Goal: Understand process/instructions

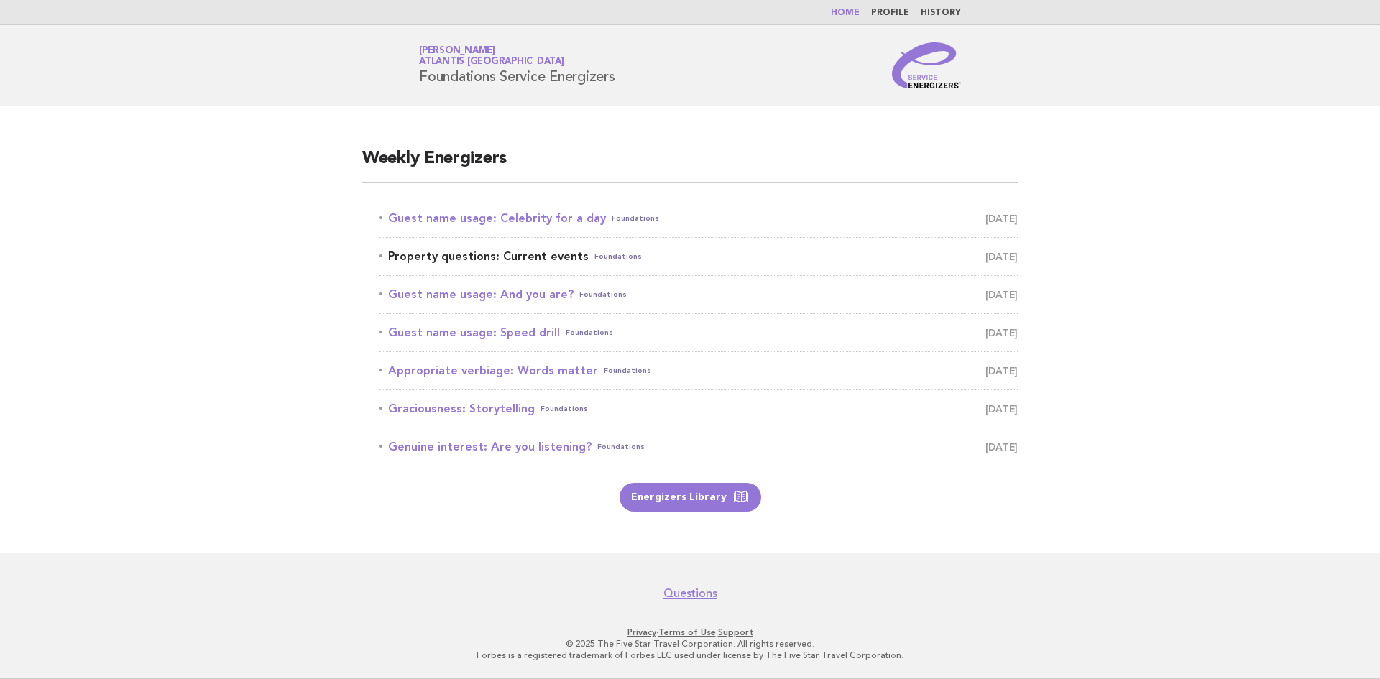
click at [487, 253] on link "Property questions: Current events Foundations [DATE]" at bounding box center [698, 257] width 638 height 20
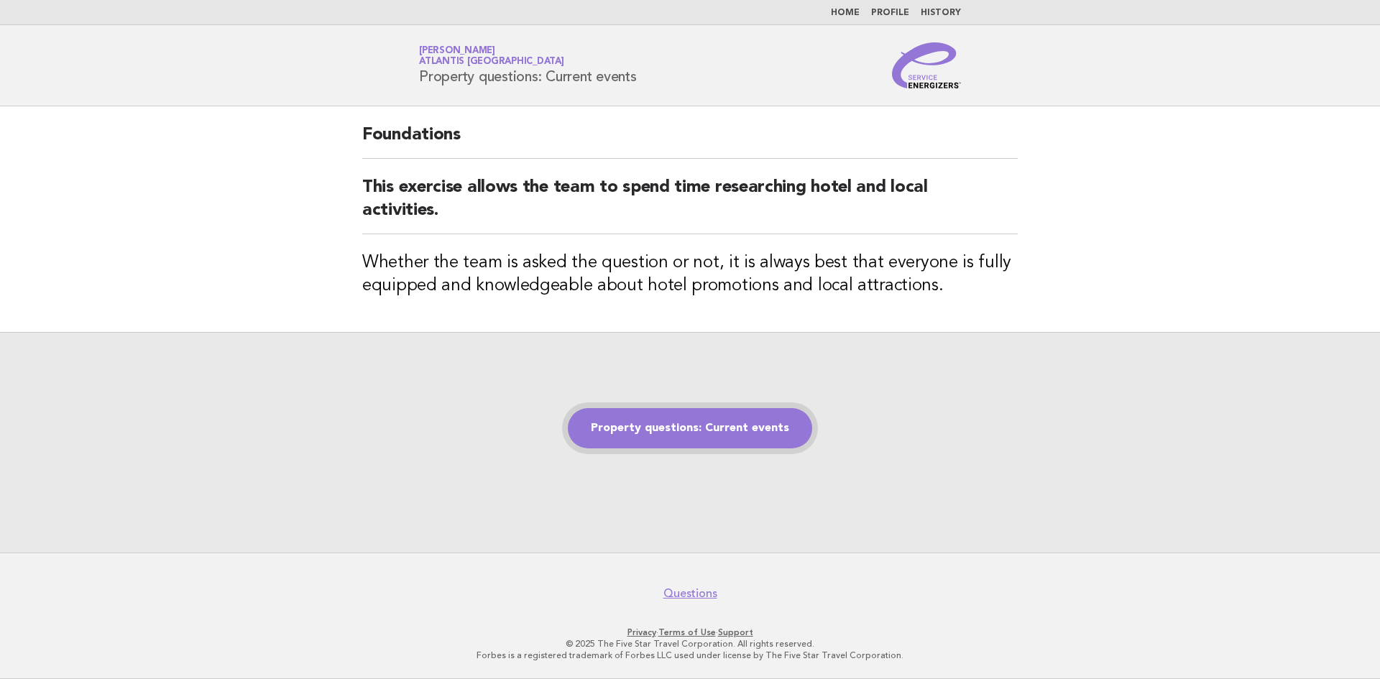
click at [735, 415] on link "Property questions: Current events" at bounding box center [690, 428] width 244 height 40
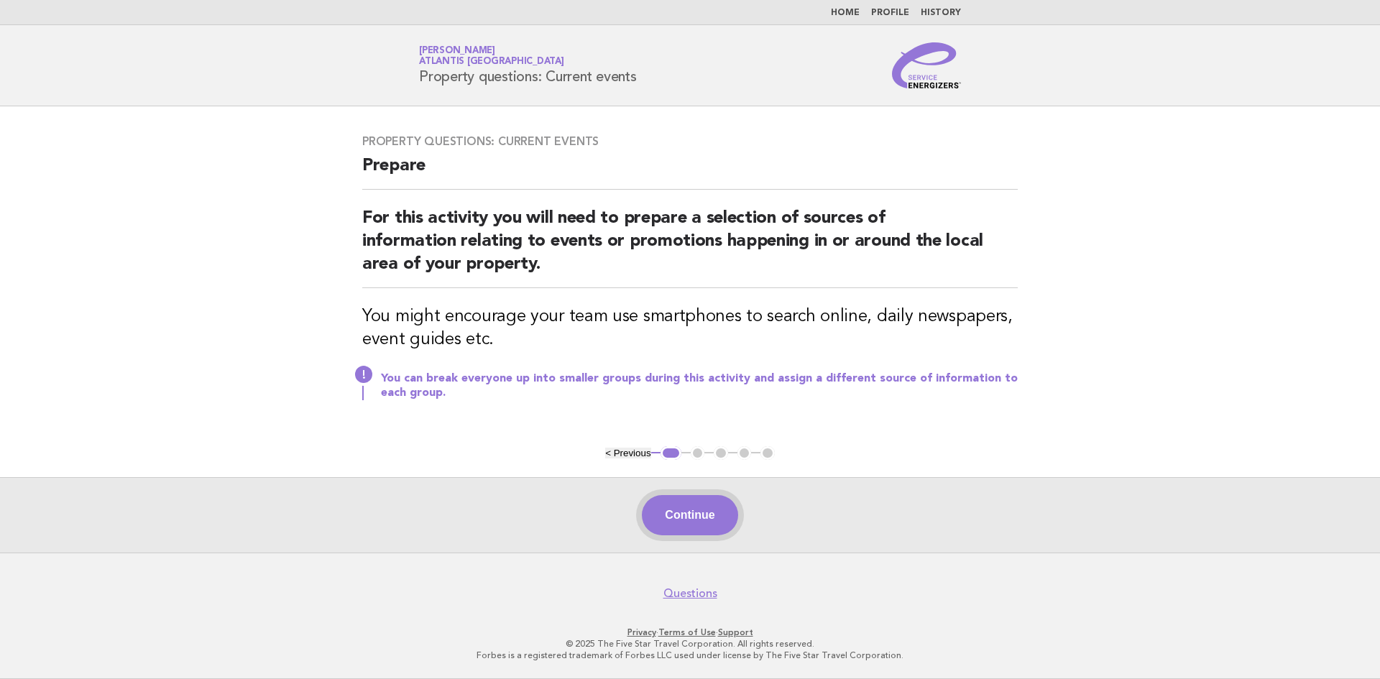
click at [685, 509] on button "Continue" at bounding box center [690, 515] width 96 height 40
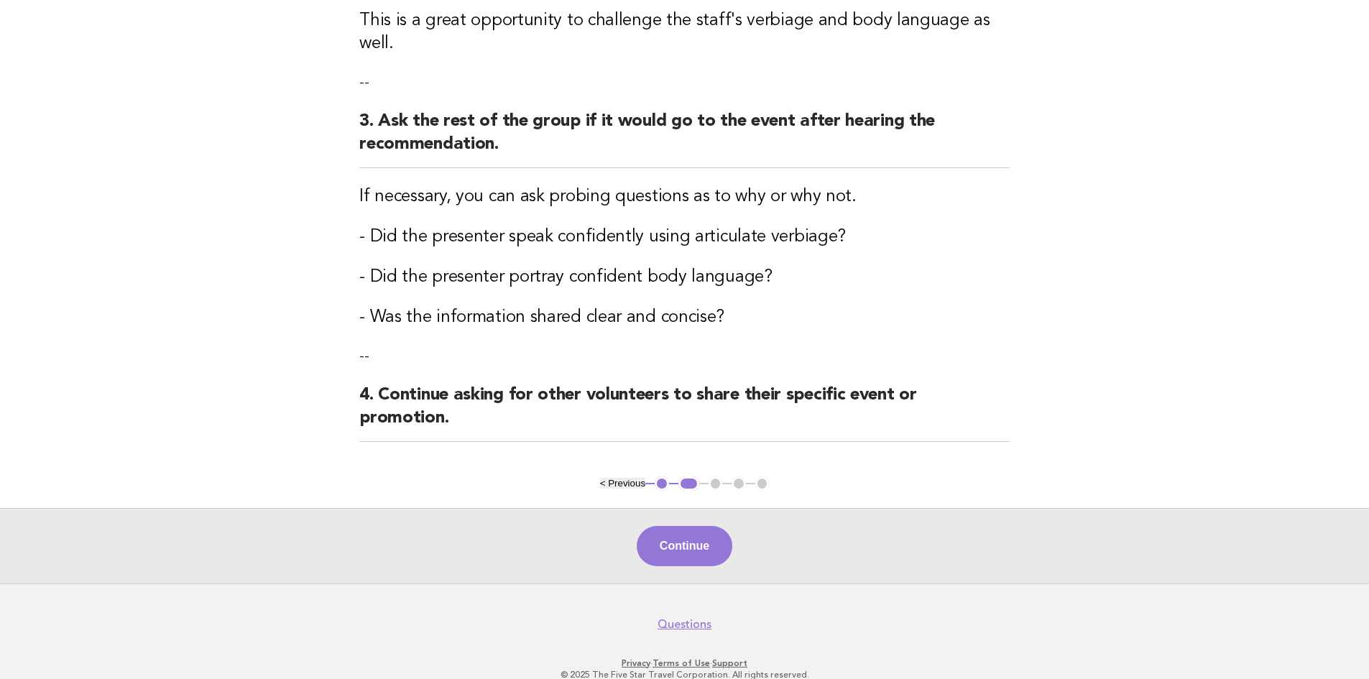
scroll to position [405, 0]
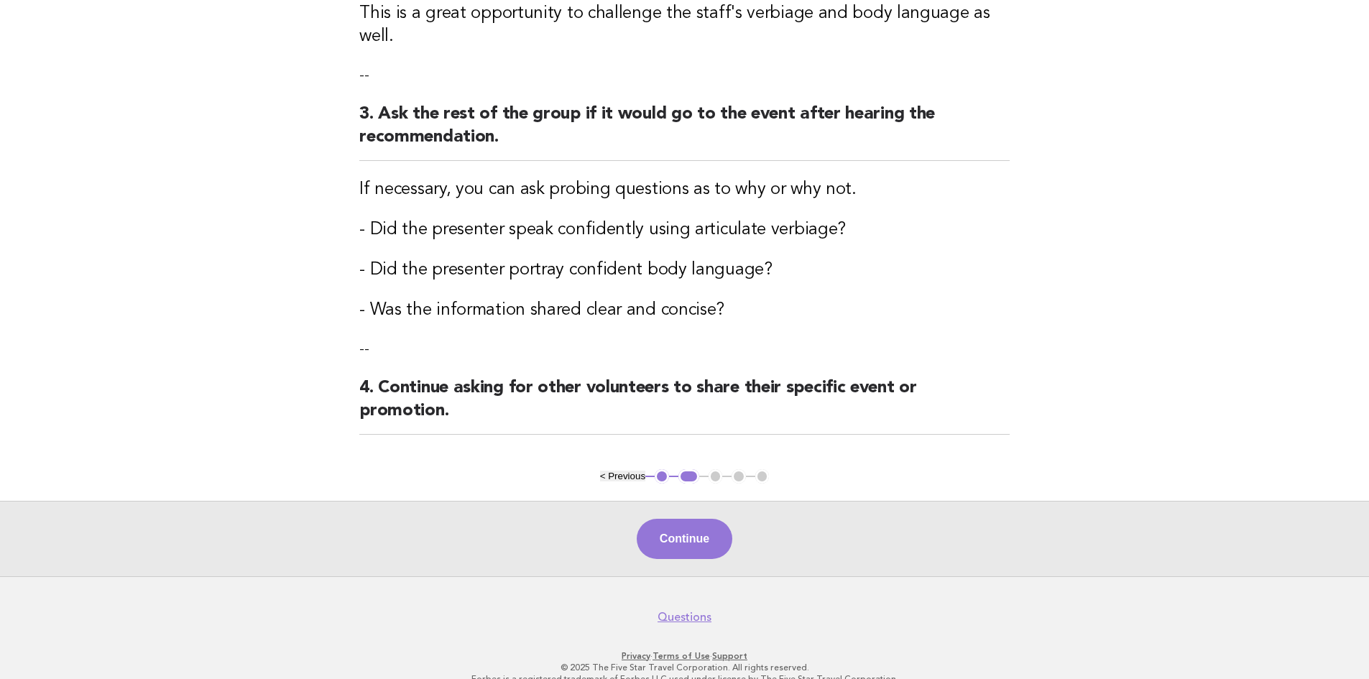
click at [698, 519] on button "Continue" at bounding box center [685, 539] width 96 height 40
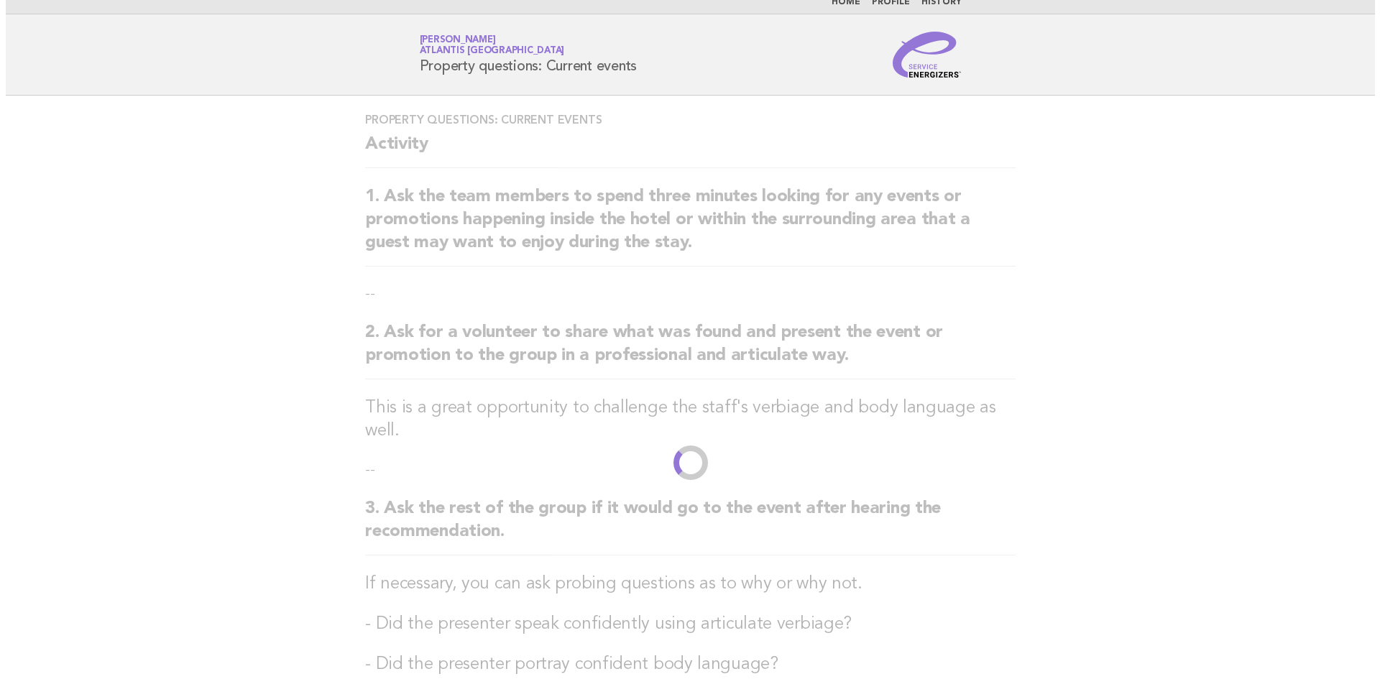
scroll to position [0, 0]
